Goal: Communication & Community: Connect with others

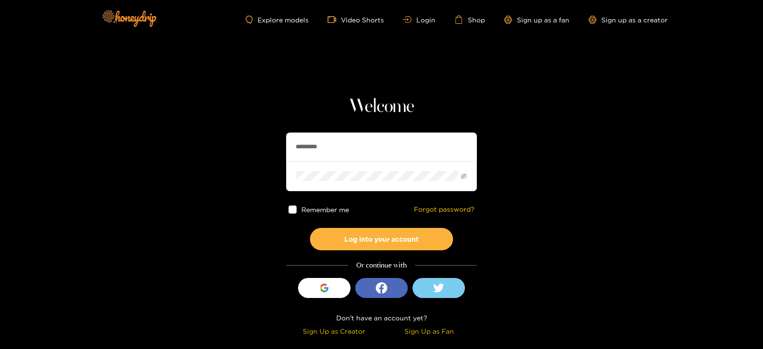
drag, startPoint x: 350, startPoint y: 157, endPoint x: 257, endPoint y: 155, distance: 93.5
click at [257, 155] on section "Welcome ********* Remember me Forgot password? Log into your account Or continu…" at bounding box center [381, 169] width 763 height 339
type input "**********"
click at [310, 228] on button "Log into your account" at bounding box center [381, 239] width 143 height 22
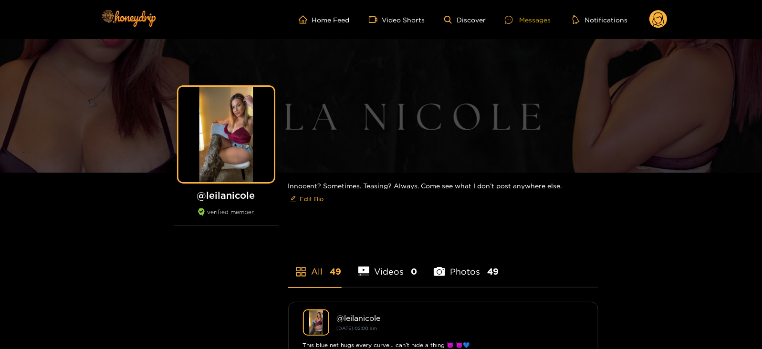
click at [525, 21] on div "Messages" at bounding box center [528, 19] width 46 height 11
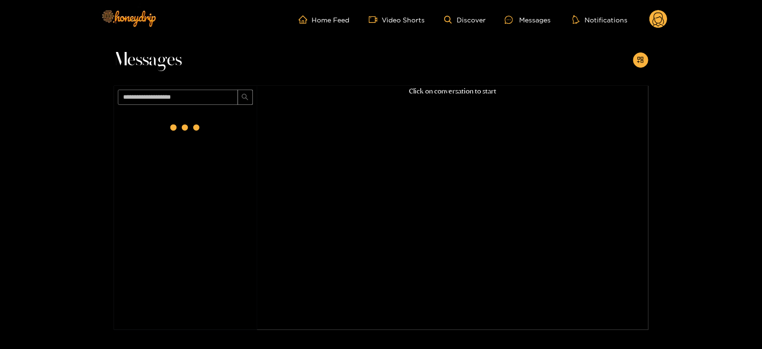
click at [665, 10] on icon at bounding box center [658, 19] width 18 height 19
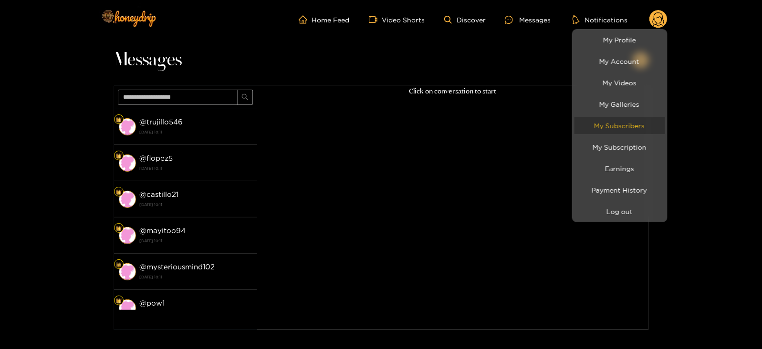
click at [595, 125] on link "My Subscribers" at bounding box center [619, 125] width 91 height 17
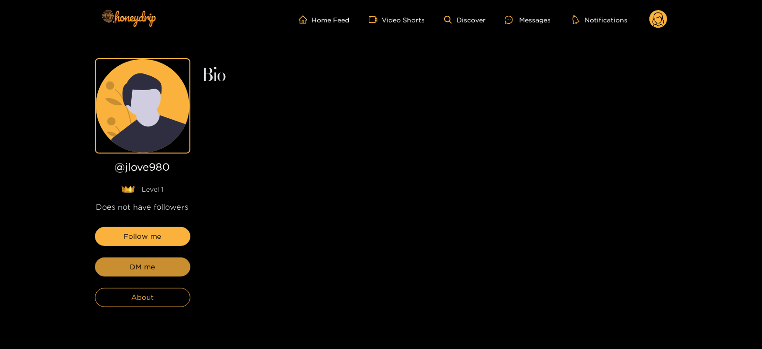
click at [129, 270] on button "DM me" at bounding box center [142, 267] width 95 height 19
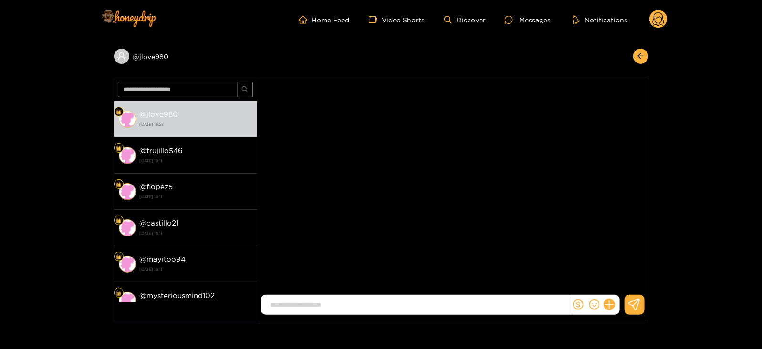
click at [606, 298] on div at bounding box center [595, 305] width 49 height 20
click at [608, 304] on icon at bounding box center [608, 305] width 11 height 11
click at [632, 279] on button at bounding box center [626, 281] width 33 height 21
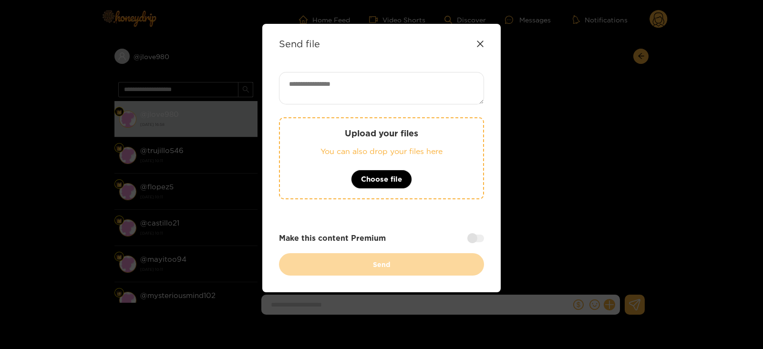
click at [398, 119] on div "Upload your files You can also drop your files here Choose file" at bounding box center [381, 158] width 205 height 82
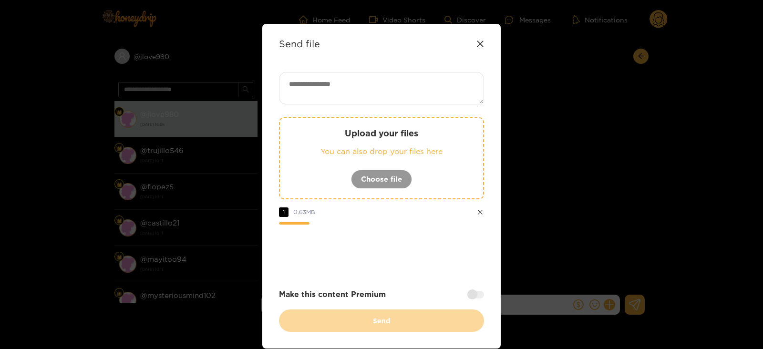
click at [368, 96] on textarea at bounding box center [381, 88] width 205 height 32
paste textarea "**********"
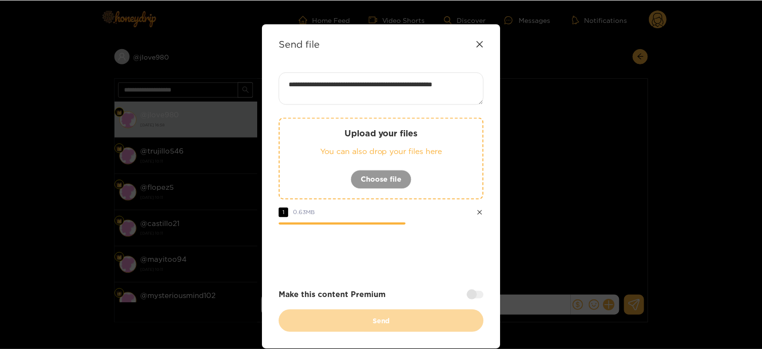
scroll to position [1, 0]
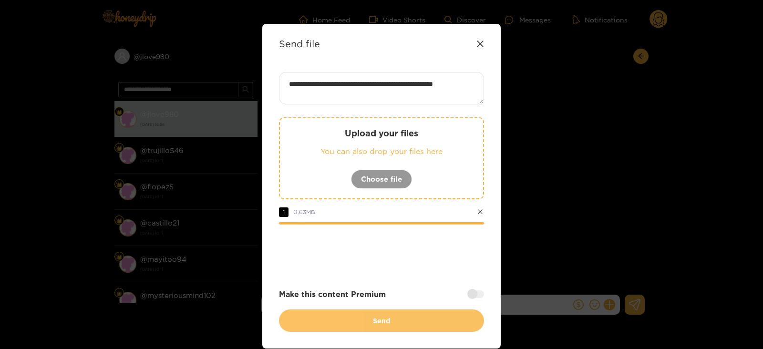
type textarea "**********"
click at [324, 319] on button "Send" at bounding box center [381, 321] width 205 height 22
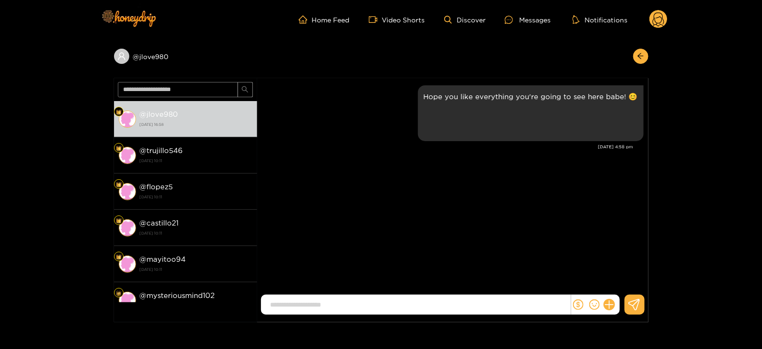
scroll to position [0, 0]
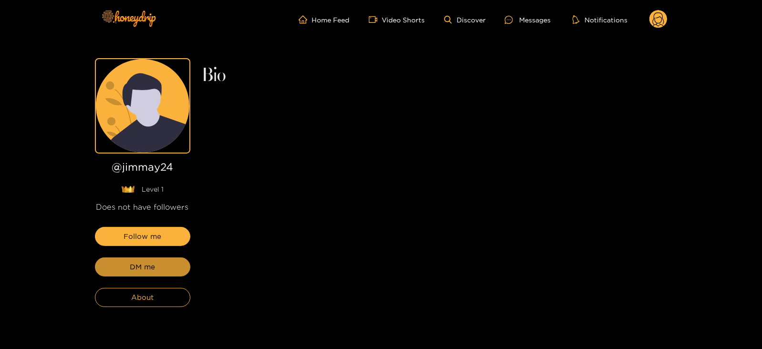
click at [131, 270] on span "DM me" at bounding box center [142, 266] width 25 height 11
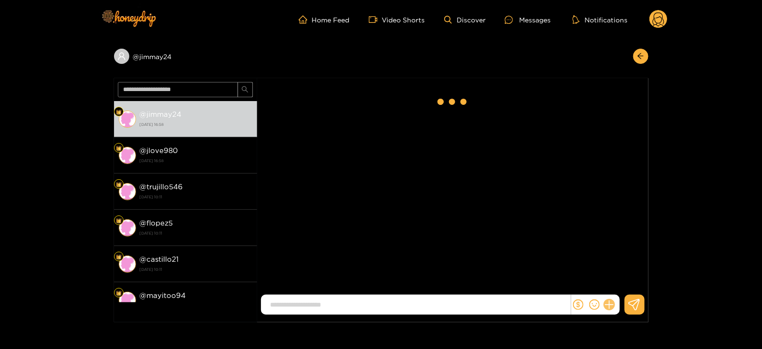
click at [611, 308] on icon at bounding box center [608, 305] width 11 height 11
click at [627, 283] on icon at bounding box center [627, 282] width 10 height 10
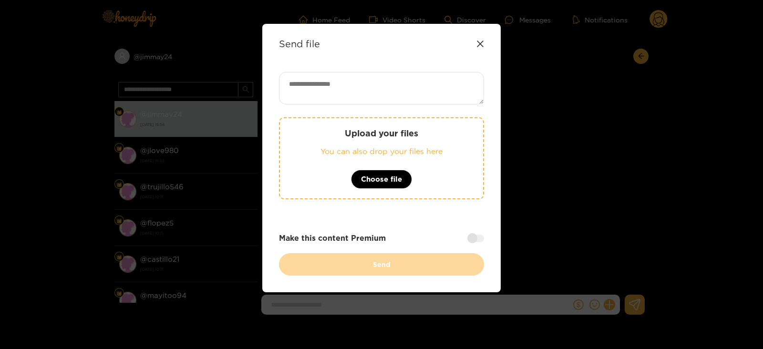
click at [372, 106] on div "Upload your files You can also drop your files here Choose file Make this conte…" at bounding box center [381, 174] width 205 height 204
click at [361, 96] on textarea at bounding box center [381, 88] width 205 height 32
paste textarea "**********"
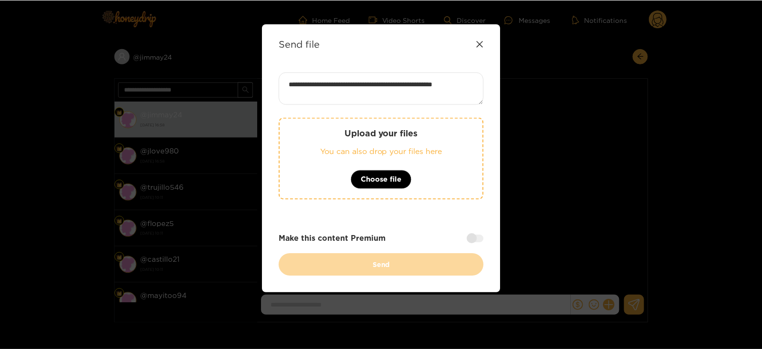
scroll to position [1, 0]
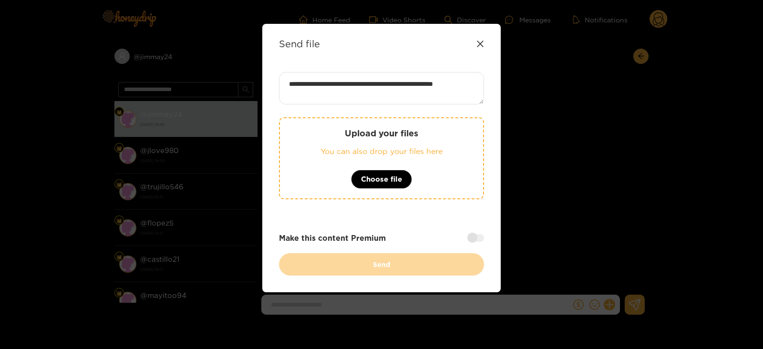
type textarea "**********"
click at [332, 146] on p "You can also drop your files here" at bounding box center [381, 151] width 165 height 11
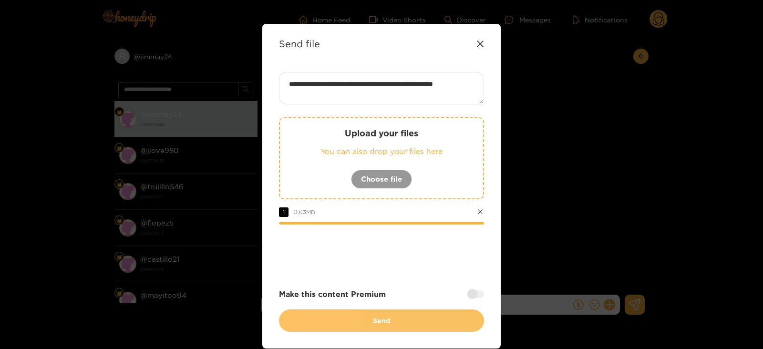
click at [319, 322] on button "Send" at bounding box center [381, 321] width 205 height 22
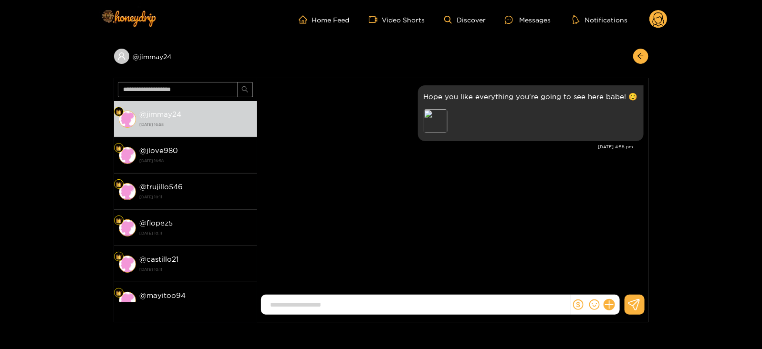
scroll to position [0, 0]
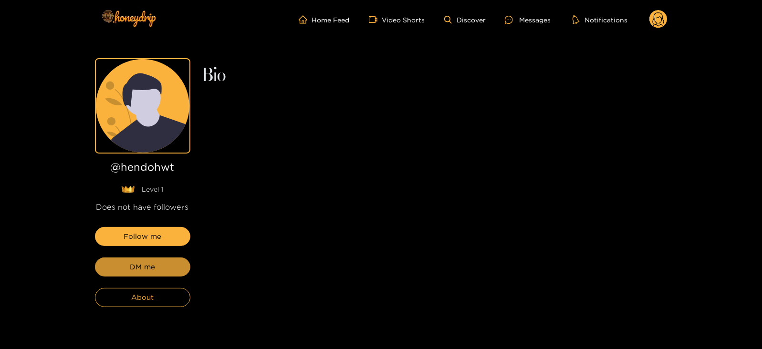
click at [134, 269] on span "DM me" at bounding box center [142, 266] width 25 height 11
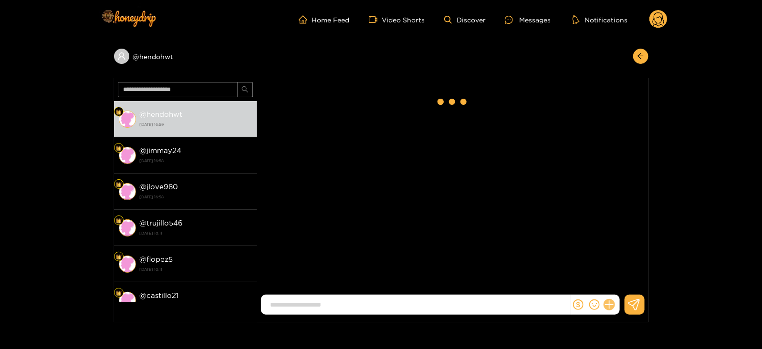
click at [613, 304] on icon at bounding box center [608, 305] width 11 height 11
click at [622, 282] on icon at bounding box center [627, 282] width 10 height 10
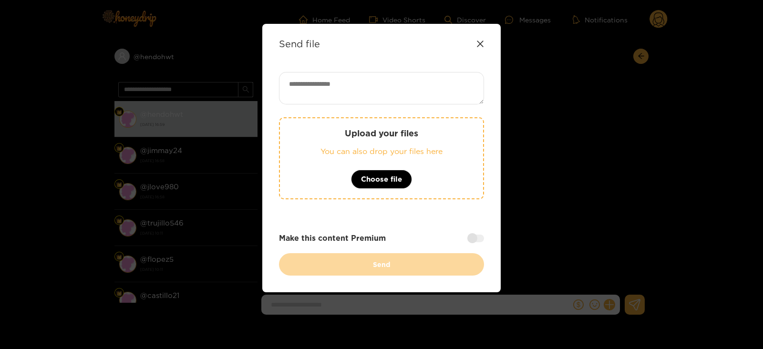
click at [322, 92] on textarea at bounding box center [381, 88] width 205 height 32
paste textarea "**********"
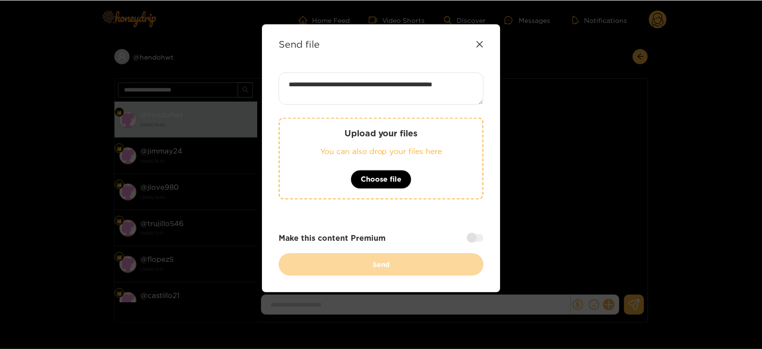
scroll to position [1, 0]
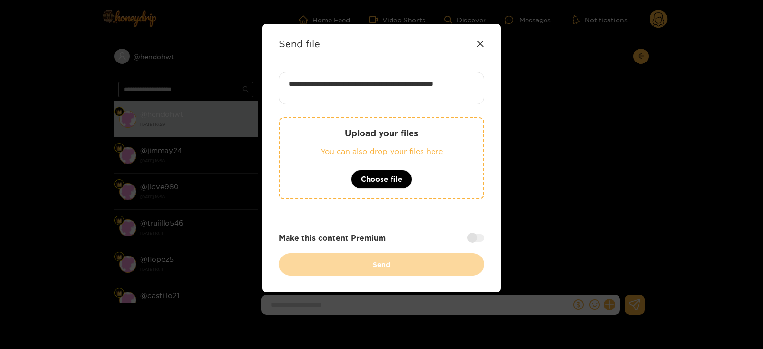
type textarea "**********"
click at [320, 153] on p "You can also drop your files here" at bounding box center [381, 151] width 165 height 11
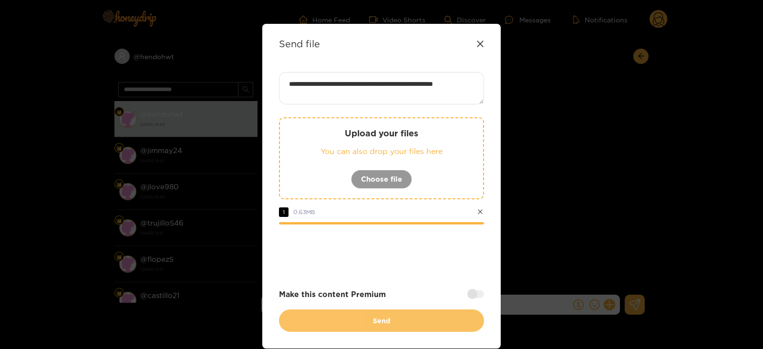
click at [311, 314] on button "Send" at bounding box center [381, 321] width 205 height 22
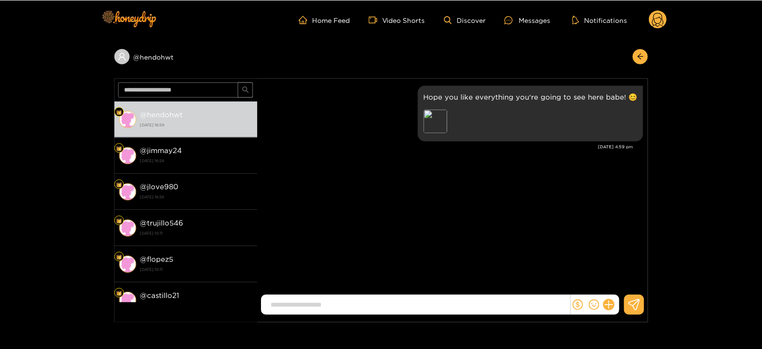
scroll to position [0, 0]
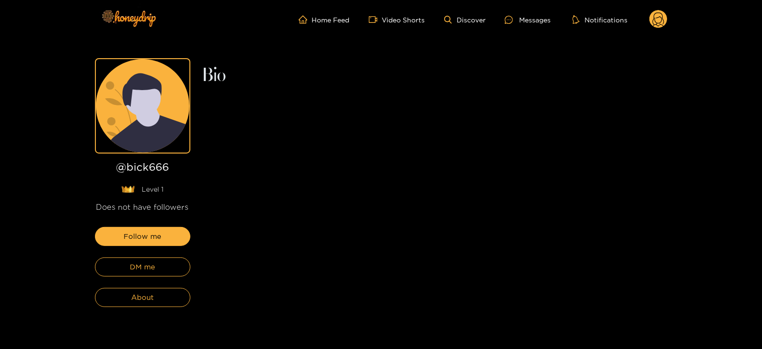
click at [158, 254] on div "Follow me DM me About" at bounding box center [142, 267] width 95 height 80
click at [157, 264] on button "DM me" at bounding box center [142, 267] width 95 height 19
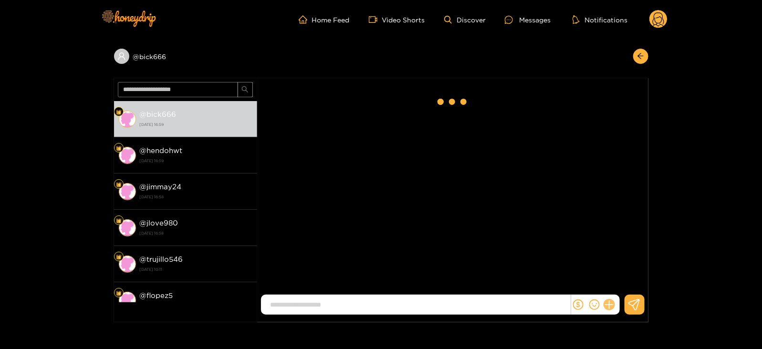
click at [608, 306] on icon at bounding box center [608, 305] width 11 height 11
click at [623, 282] on icon at bounding box center [626, 282] width 9 height 9
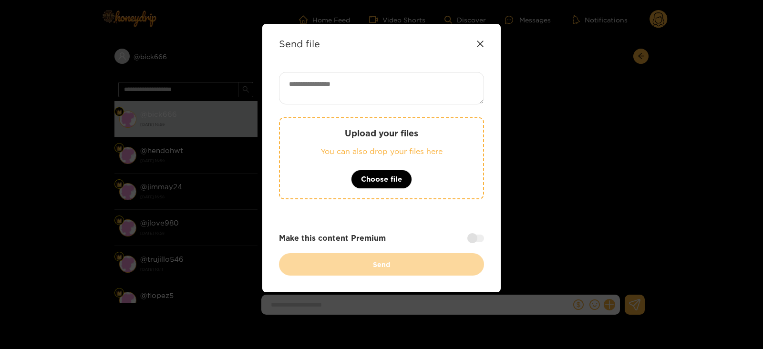
click at [363, 100] on textarea at bounding box center [381, 88] width 205 height 32
paste textarea "**********"
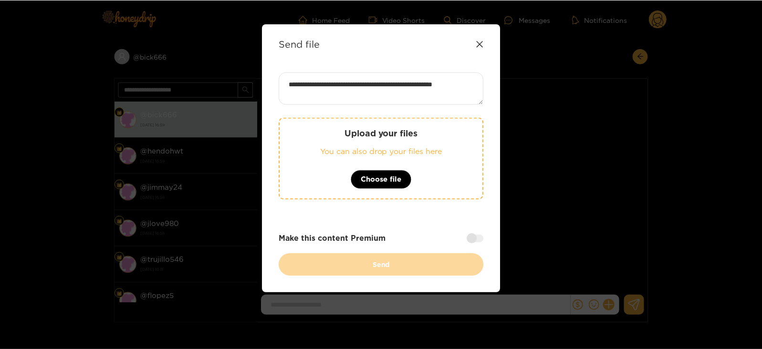
scroll to position [1, 0]
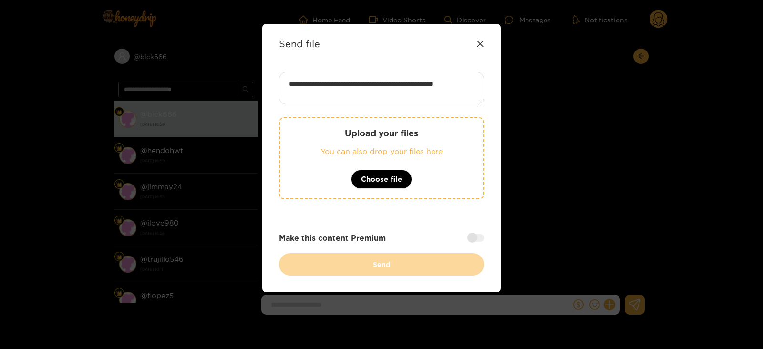
type textarea "**********"
click at [358, 137] on p "Upload your files" at bounding box center [381, 133] width 165 height 11
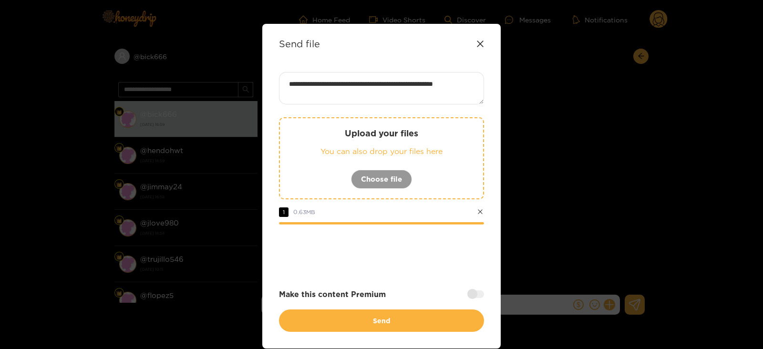
click at [306, 333] on div "**********" at bounding box center [381, 186] width 239 height 325
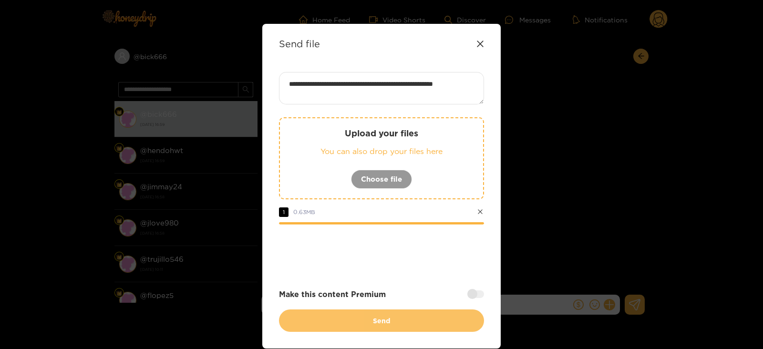
click at [299, 321] on button "Send" at bounding box center [381, 321] width 205 height 22
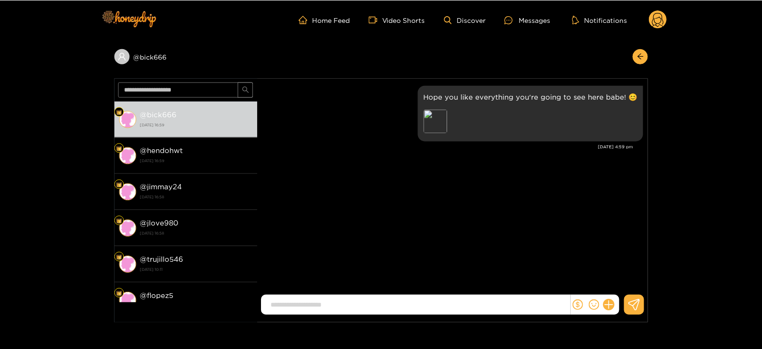
scroll to position [0, 0]
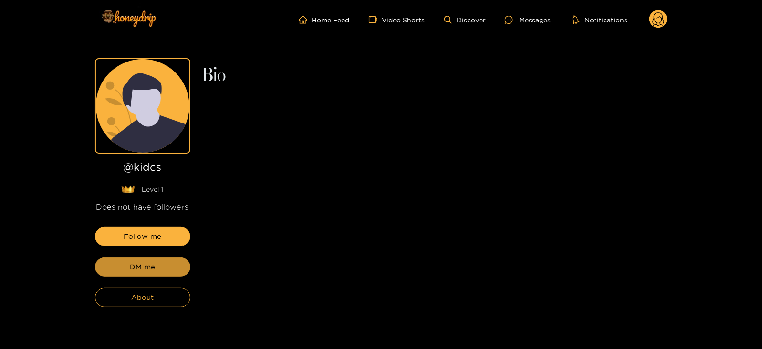
click at [139, 270] on span "DM me" at bounding box center [142, 266] width 25 height 11
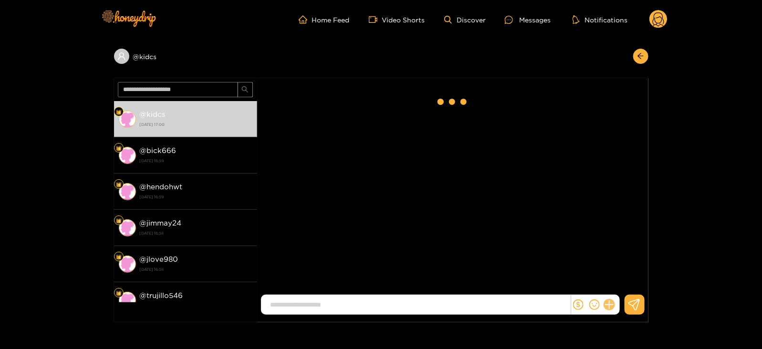
click at [608, 303] on icon at bounding box center [608, 305] width 11 height 11
click at [632, 278] on button at bounding box center [626, 281] width 33 height 21
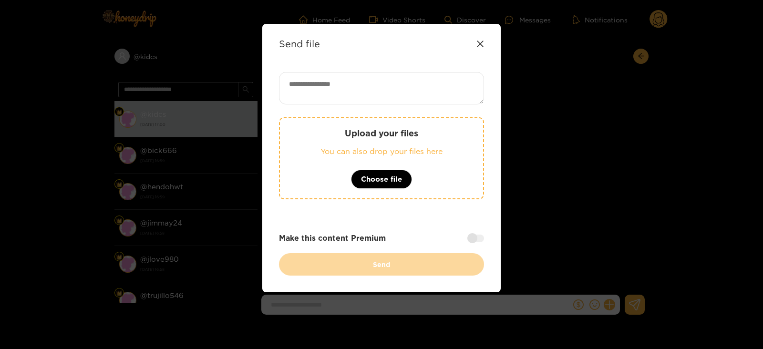
click at [358, 95] on textarea at bounding box center [381, 88] width 205 height 32
paste textarea "**********"
type textarea "**********"
click at [359, 149] on p "You can also drop your files here" at bounding box center [381, 151] width 165 height 11
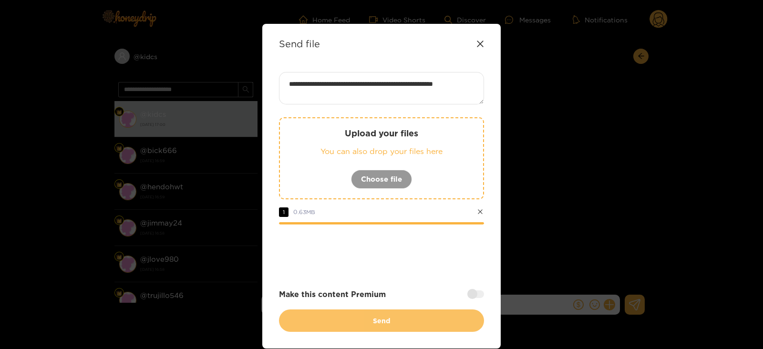
click at [363, 320] on button "Send" at bounding box center [381, 321] width 205 height 22
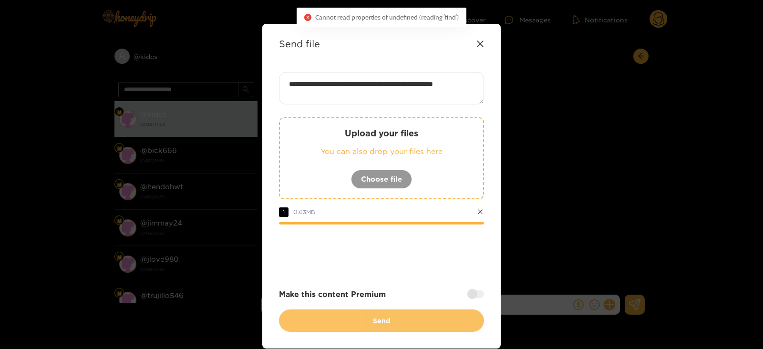
click at [318, 323] on button "Send" at bounding box center [381, 321] width 205 height 22
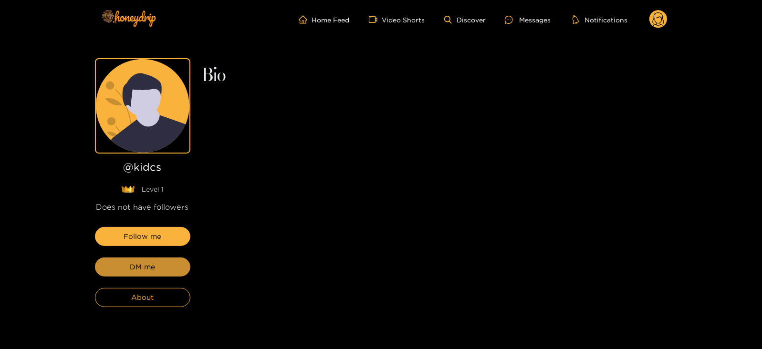
click at [153, 270] on span "DM me" at bounding box center [142, 266] width 25 height 11
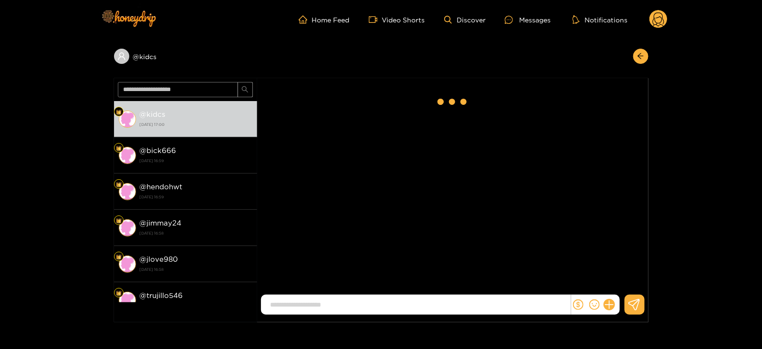
click at [614, 307] on div at bounding box center [595, 305] width 49 height 20
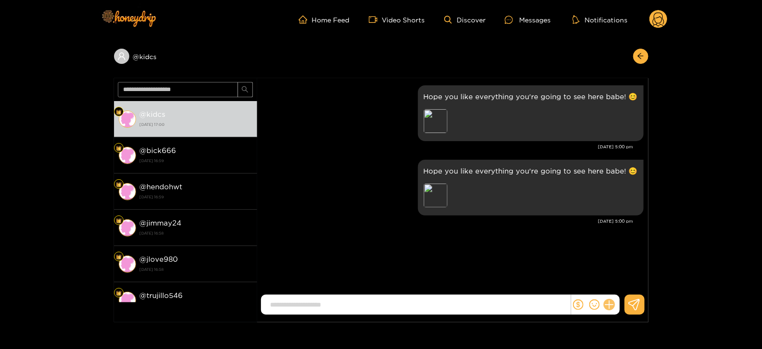
click at [608, 304] on icon at bounding box center [608, 305] width 9 height 9
click at [432, 192] on div "Preview" at bounding box center [436, 196] width 24 height 24
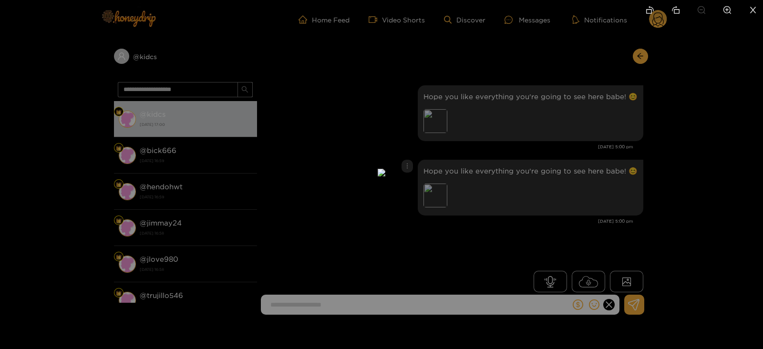
click at [584, 164] on div at bounding box center [381, 174] width 763 height 349
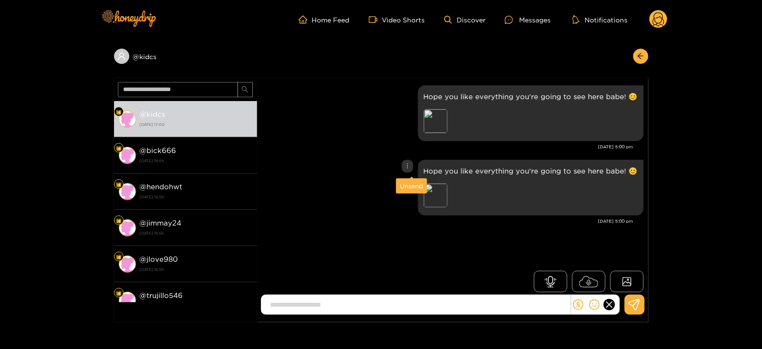
click at [415, 184] on div "Unsend" at bounding box center [411, 186] width 23 height 10
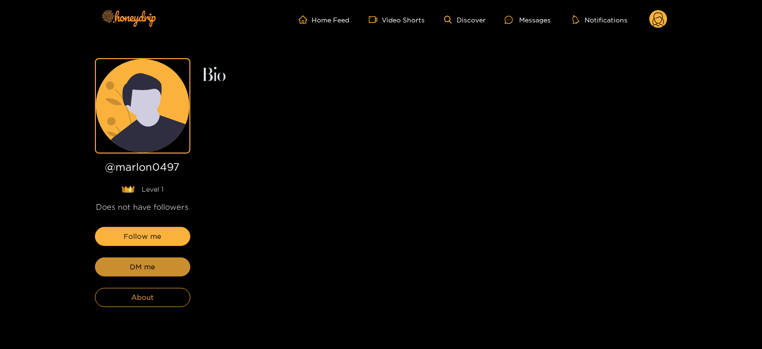
click at [162, 267] on button "DM me" at bounding box center [142, 267] width 95 height 19
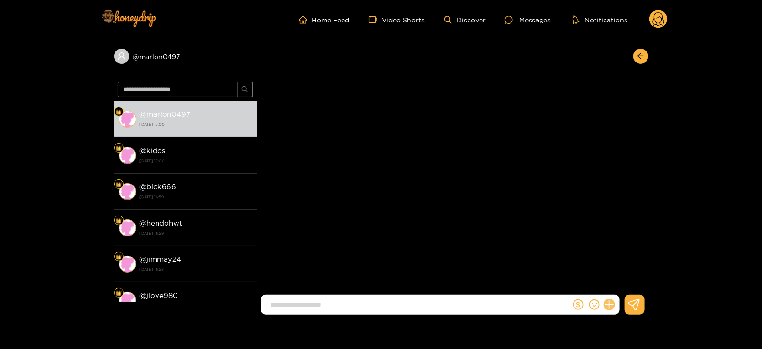
click at [611, 309] on button at bounding box center [609, 305] width 16 height 16
click at [626, 281] on icon at bounding box center [627, 282] width 10 height 10
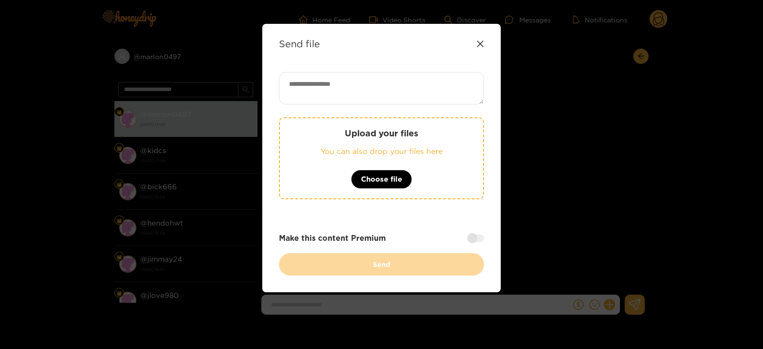
paste textarea "**********"
click at [373, 91] on textarea at bounding box center [381, 88] width 205 height 32
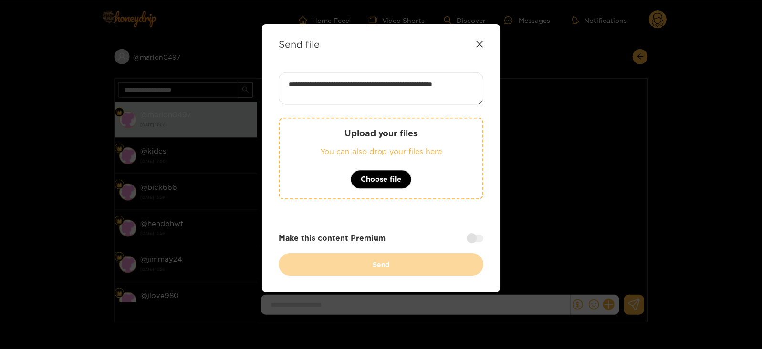
scroll to position [1, 0]
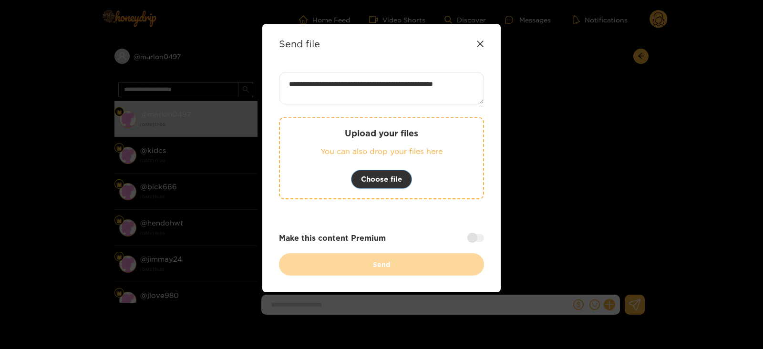
type textarea "**********"
click at [377, 187] on button "Choose file" at bounding box center [381, 179] width 61 height 19
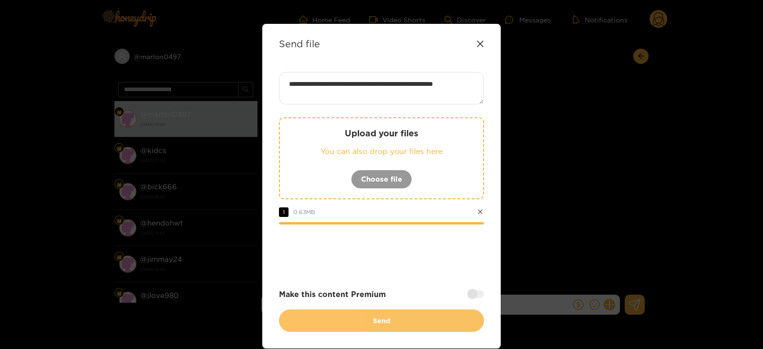
click at [346, 319] on button "Send" at bounding box center [381, 321] width 205 height 22
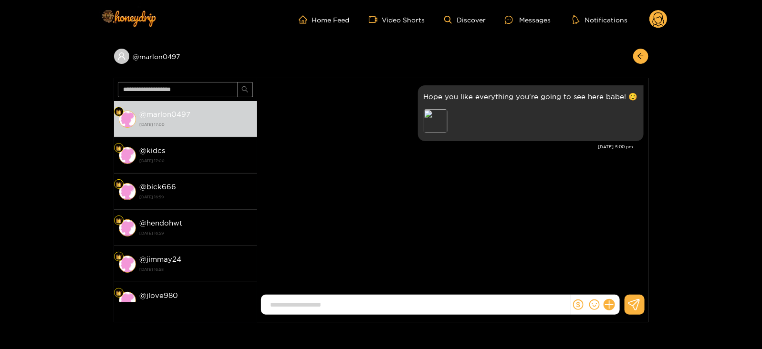
scroll to position [0, 0]
click at [321, 204] on div "Marlon González Hope you like everything you're going to see here babe! 😊 Previ…" at bounding box center [452, 187] width 391 height 219
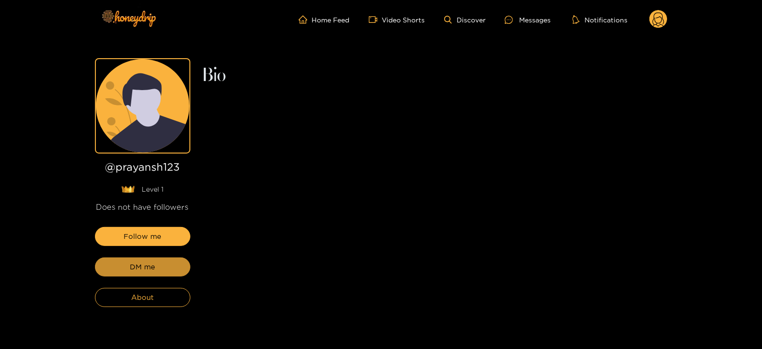
click at [158, 268] on button "DM me" at bounding box center [142, 267] width 95 height 19
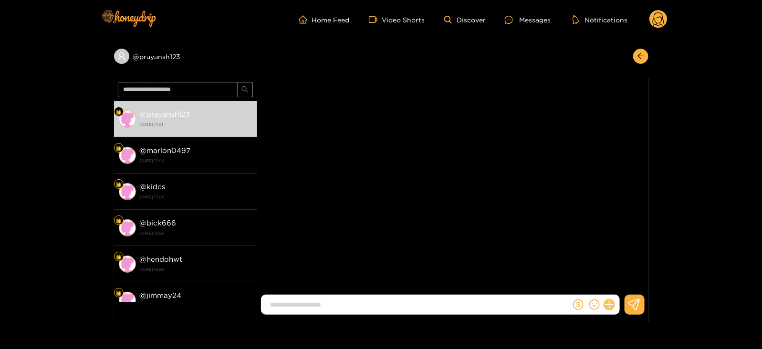
click at [611, 302] on icon at bounding box center [608, 305] width 11 height 11
click at [645, 262] on div "Prayansh Chhabra" at bounding box center [452, 187] width 391 height 219
click at [633, 280] on button at bounding box center [626, 281] width 33 height 21
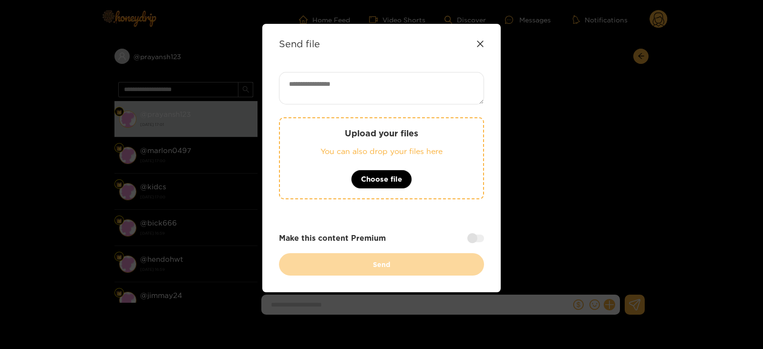
click at [393, 94] on textarea at bounding box center [381, 88] width 205 height 32
paste textarea "**********"
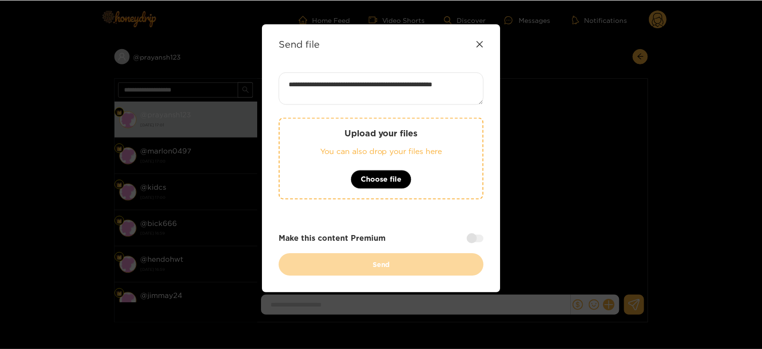
scroll to position [1, 0]
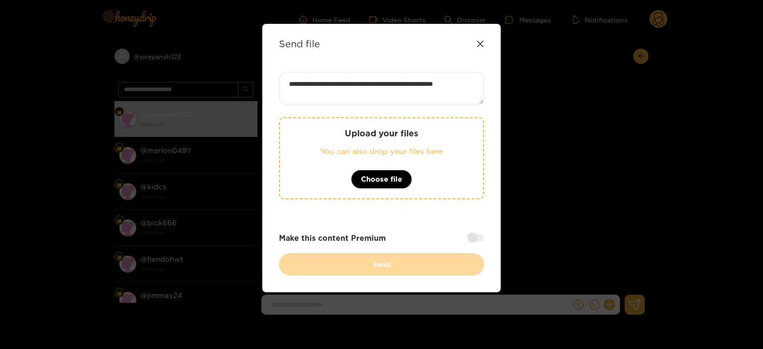
type textarea "**********"
click at [339, 130] on p "Upload your files" at bounding box center [381, 133] width 165 height 11
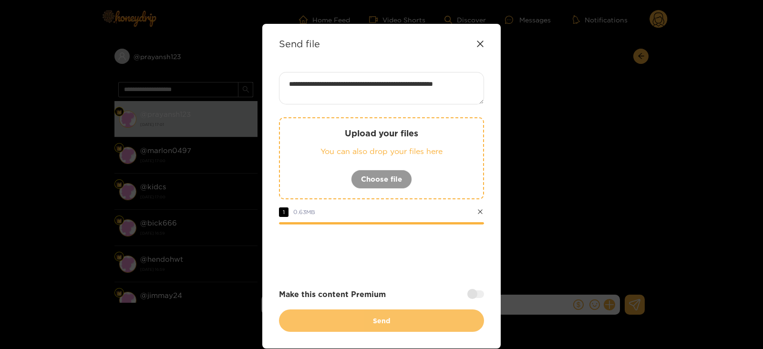
click at [343, 315] on button "Send" at bounding box center [381, 321] width 205 height 22
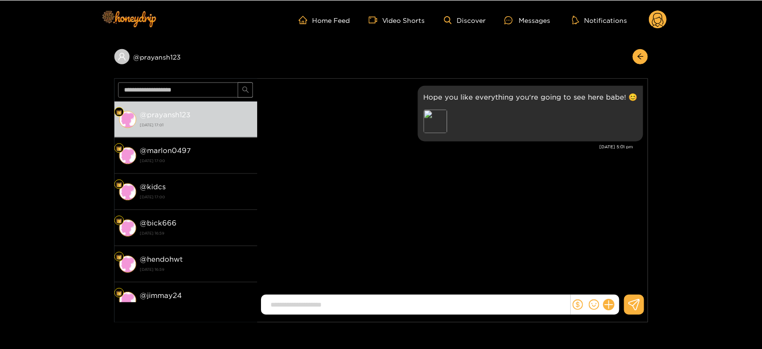
scroll to position [0, 0]
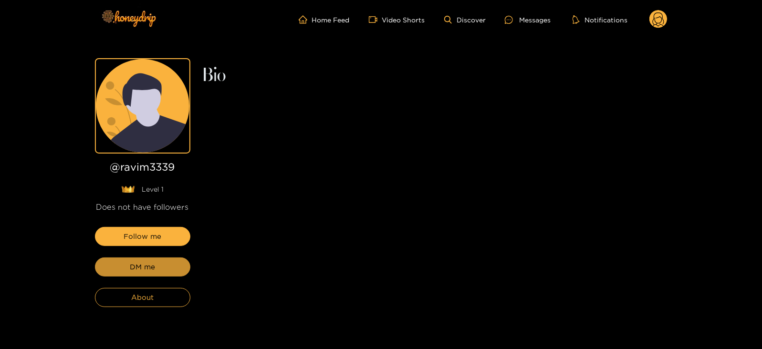
click at [114, 272] on button "DM me" at bounding box center [142, 267] width 95 height 19
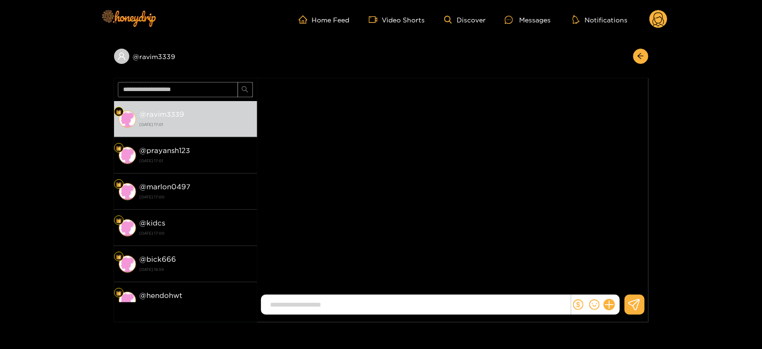
click at [615, 301] on div at bounding box center [595, 305] width 49 height 20
click at [608, 306] on icon at bounding box center [608, 305] width 11 height 11
click at [634, 275] on button at bounding box center [626, 281] width 33 height 21
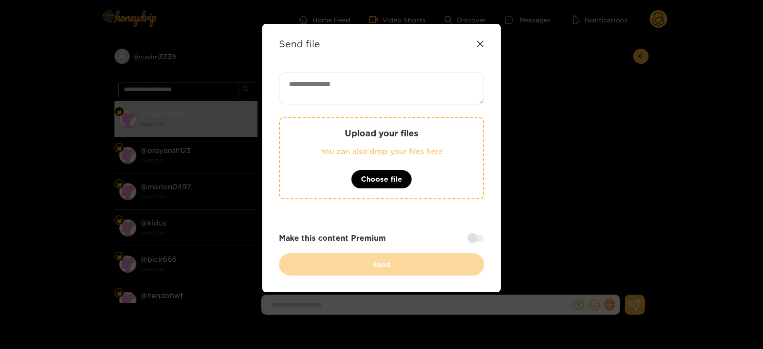
click at [368, 97] on textarea at bounding box center [381, 88] width 205 height 32
paste textarea "**********"
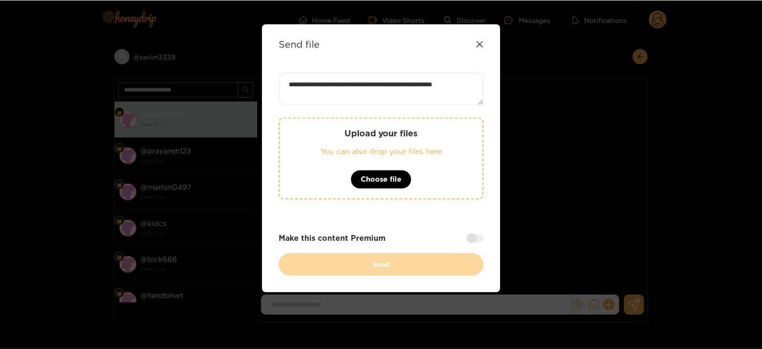
scroll to position [1, 0]
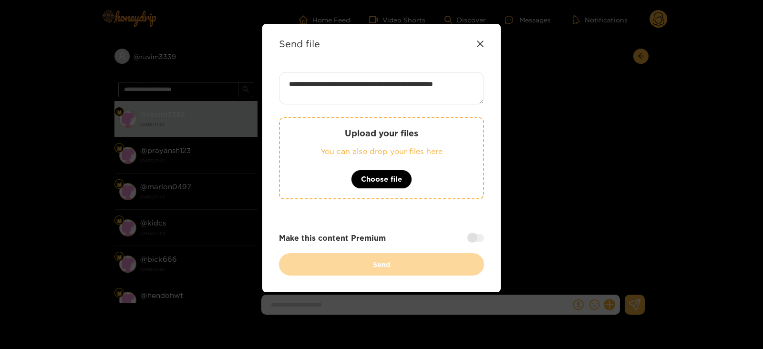
type textarea "**********"
click at [356, 151] on p "You can also drop your files here" at bounding box center [381, 151] width 165 height 11
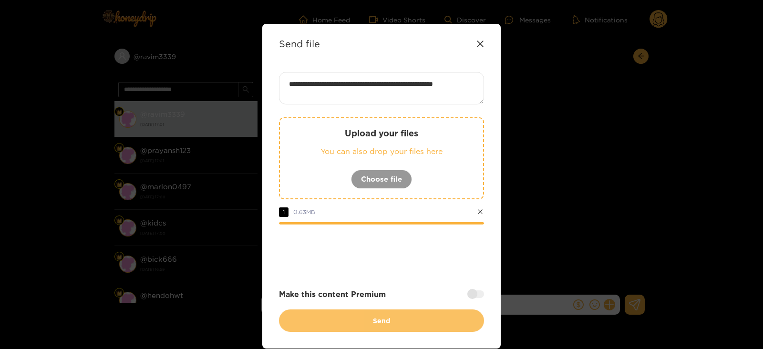
click at [353, 322] on button "Send" at bounding box center [381, 321] width 205 height 22
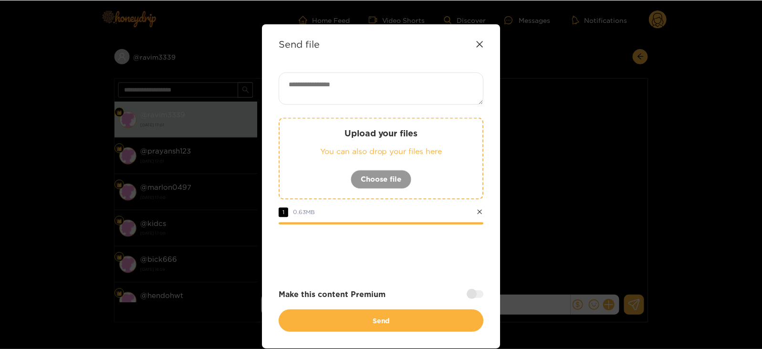
scroll to position [0, 0]
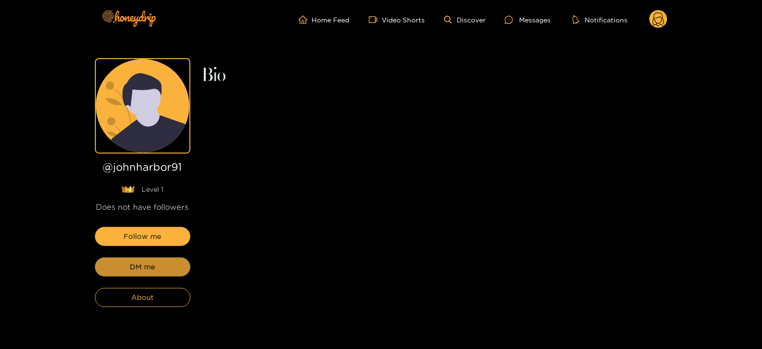
click at [112, 267] on button "DM me" at bounding box center [142, 267] width 95 height 19
click at [144, 266] on span "DM me" at bounding box center [142, 266] width 25 height 11
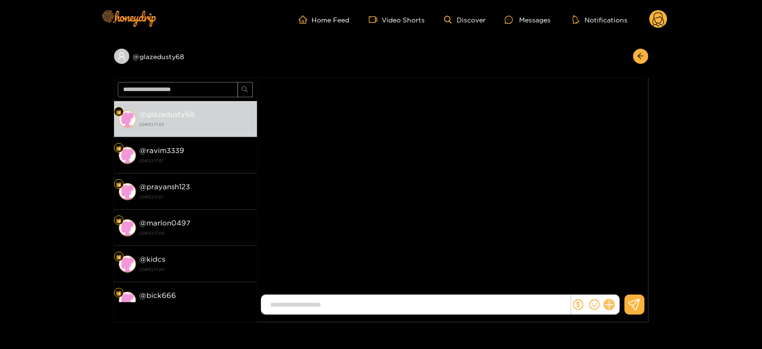
click at [606, 304] on icon at bounding box center [608, 305] width 9 height 9
click at [628, 285] on icon at bounding box center [627, 282] width 10 height 10
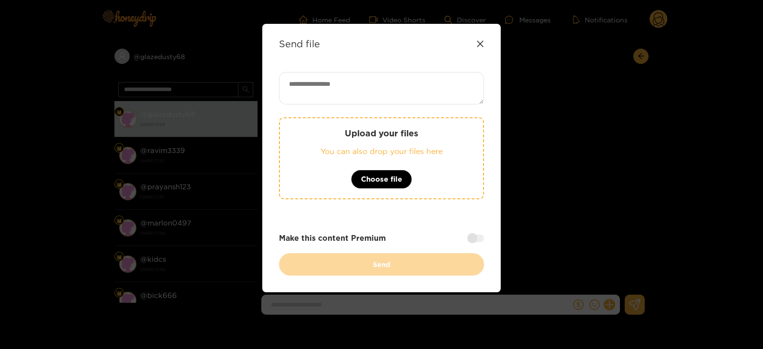
click at [379, 102] on textarea at bounding box center [381, 88] width 205 height 32
paste textarea "**********"
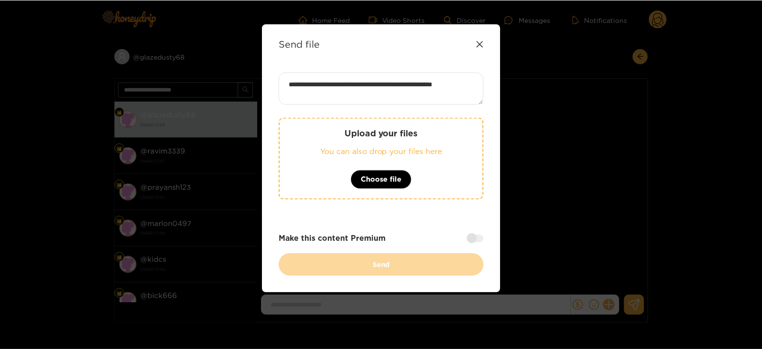
scroll to position [1, 0]
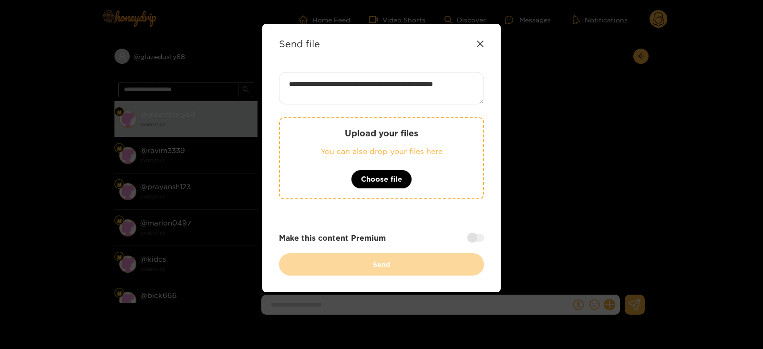
type textarea "**********"
click at [380, 149] on p "You can also drop your files here" at bounding box center [381, 151] width 165 height 11
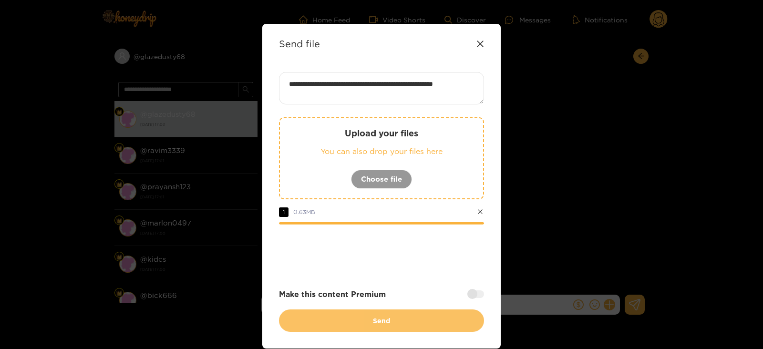
click at [311, 316] on button "Send" at bounding box center [381, 321] width 205 height 22
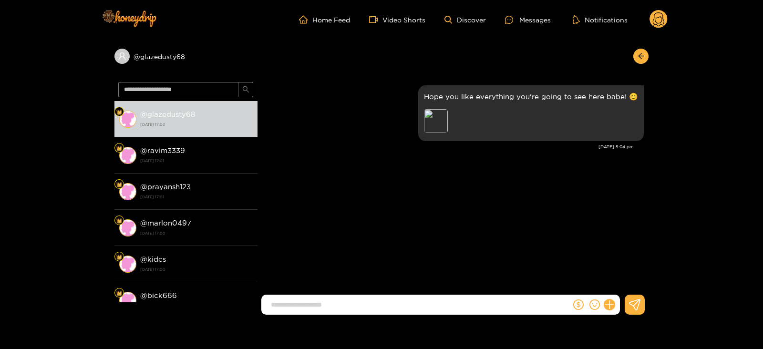
scroll to position [0, 0]
click at [662, 19] on circle at bounding box center [658, 19] width 18 height 18
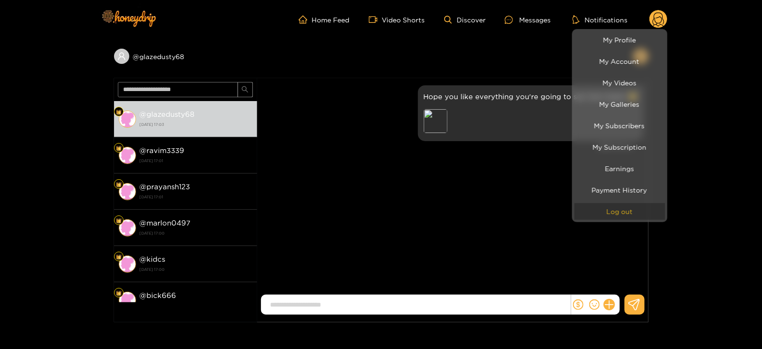
click at [613, 208] on button "Log out" at bounding box center [619, 211] width 91 height 17
